Goal: Task Accomplishment & Management: Use online tool/utility

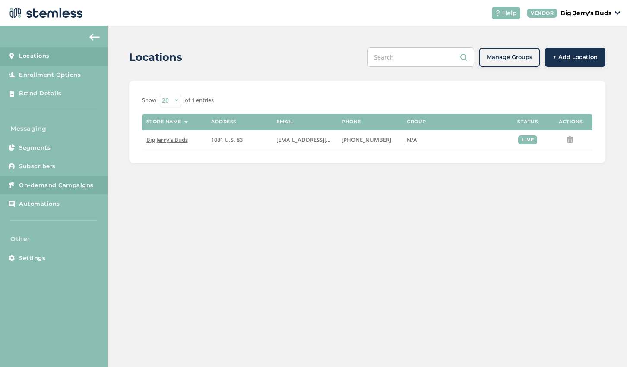
click at [34, 182] on span "On-demand Campaigns" at bounding box center [56, 185] width 75 height 9
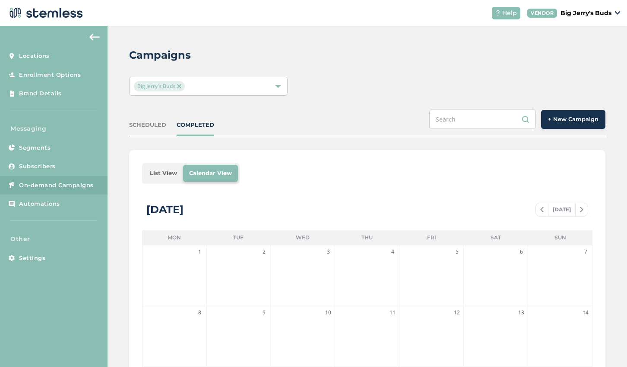
click at [552, 117] on span "+ New Campaign" at bounding box center [573, 119] width 51 height 9
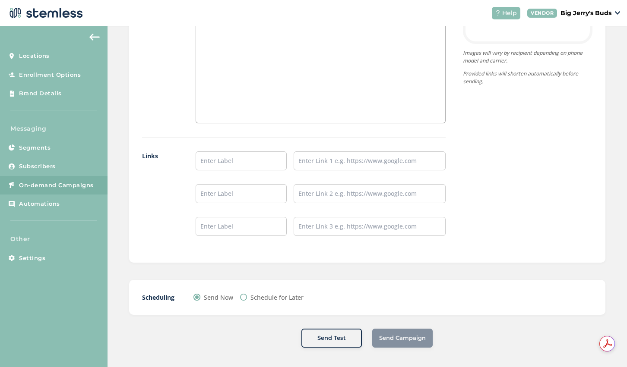
scroll to position [647, 0]
click at [259, 300] on label "Schedule for Later" at bounding box center [276, 299] width 53 height 9
click at [247, 300] on input "Schedule for Later" at bounding box center [243, 299] width 7 height 7
radio input "true"
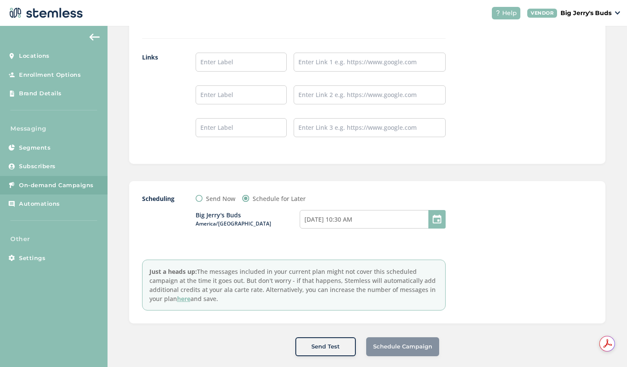
scroll to position [758, 0]
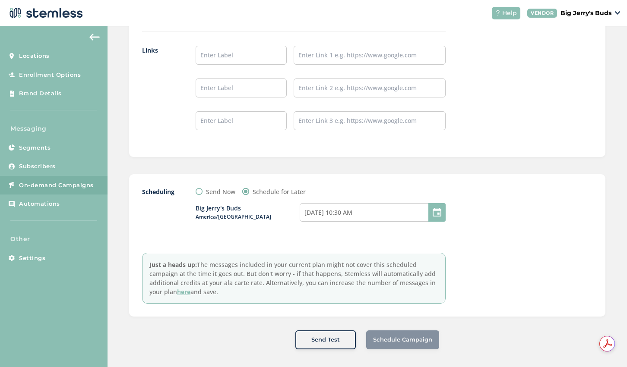
click at [201, 191] on input "Send Now" at bounding box center [199, 191] width 7 height 7
radio input "true"
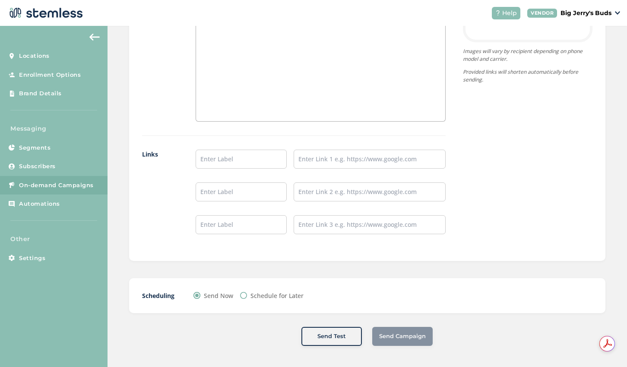
click at [246, 298] on input "Schedule for Later" at bounding box center [243, 295] width 7 height 7
radio input "true"
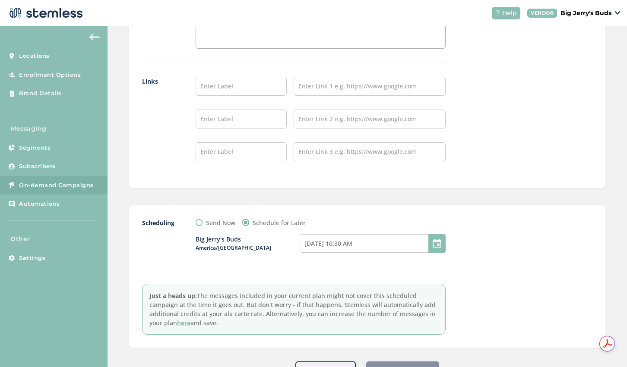
scroll to position [758, 0]
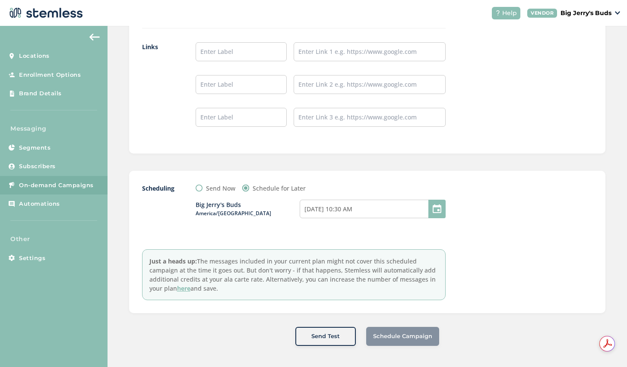
click at [199, 190] on input "Send Now" at bounding box center [199, 188] width 7 height 7
radio input "true"
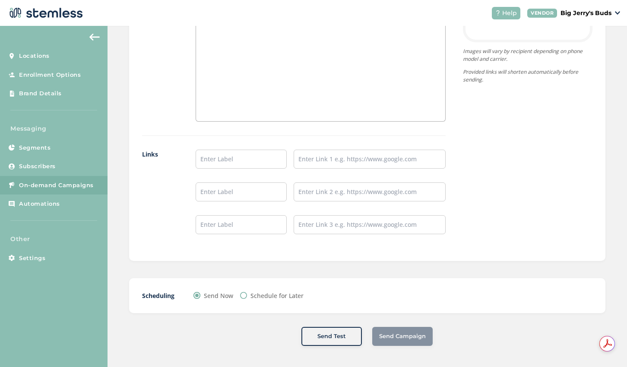
click at [243, 294] on input "Schedule for Later" at bounding box center [243, 295] width 7 height 7
radio input "true"
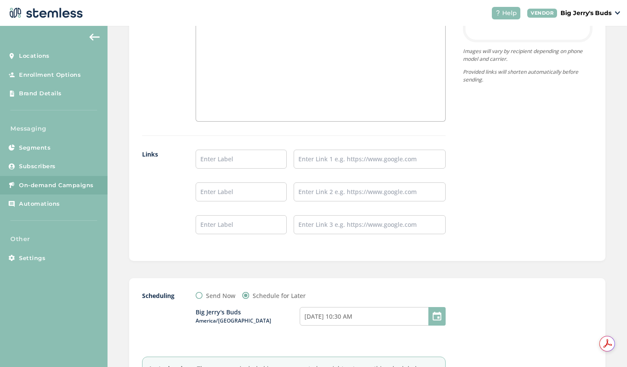
click at [206, 298] on label "Send Now" at bounding box center [220, 295] width 29 height 9
click at [202, 298] on input "Send Now" at bounding box center [199, 295] width 7 height 7
radio input "true"
